Goal: Task Accomplishment & Management: Manage account settings

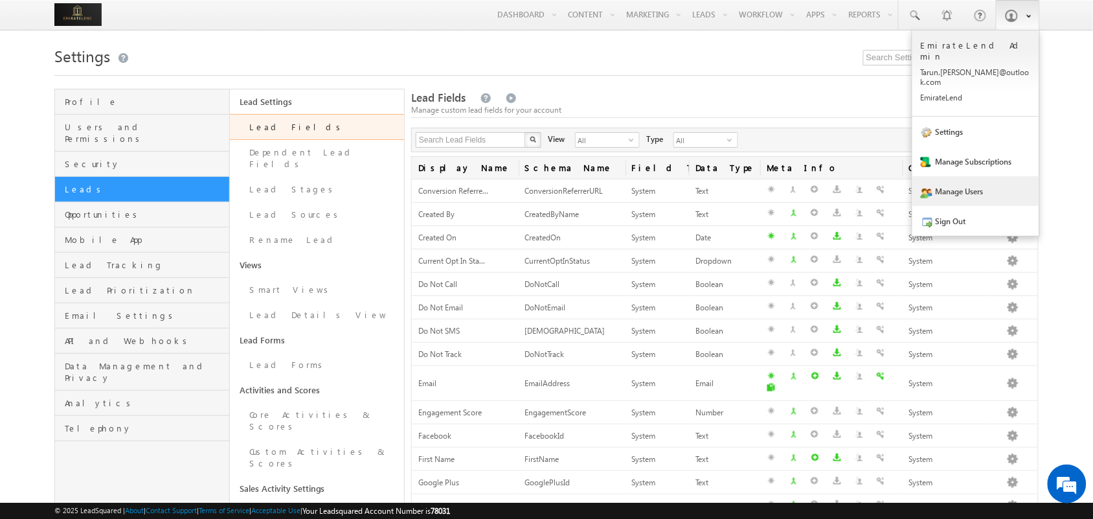
click at [968, 177] on link "Manage Users" at bounding box center [975, 191] width 127 height 30
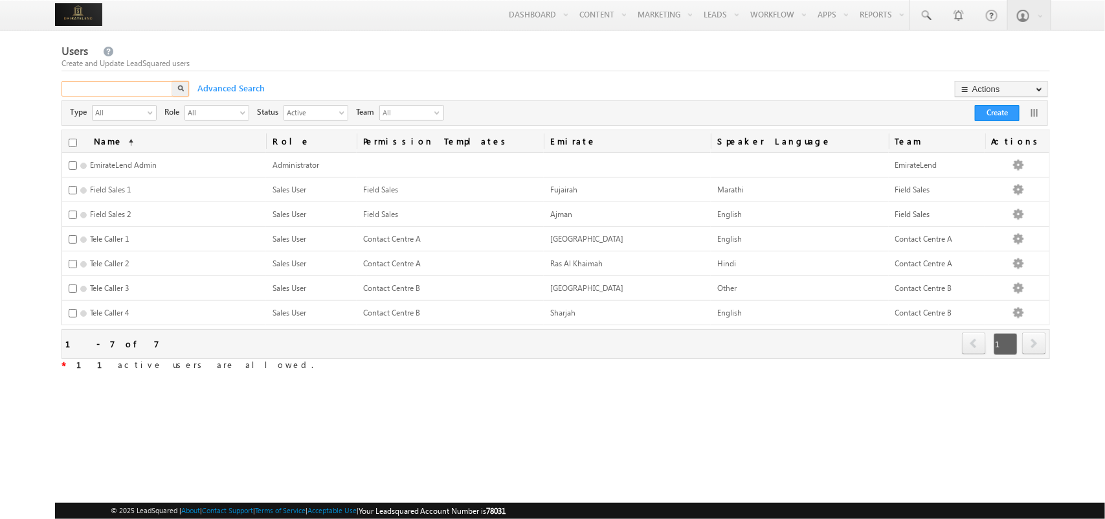
click at [146, 89] on input "text" at bounding box center [118, 89] width 113 height 16
type input "anjali"
